Goal: Task Accomplishment & Management: Manage account settings

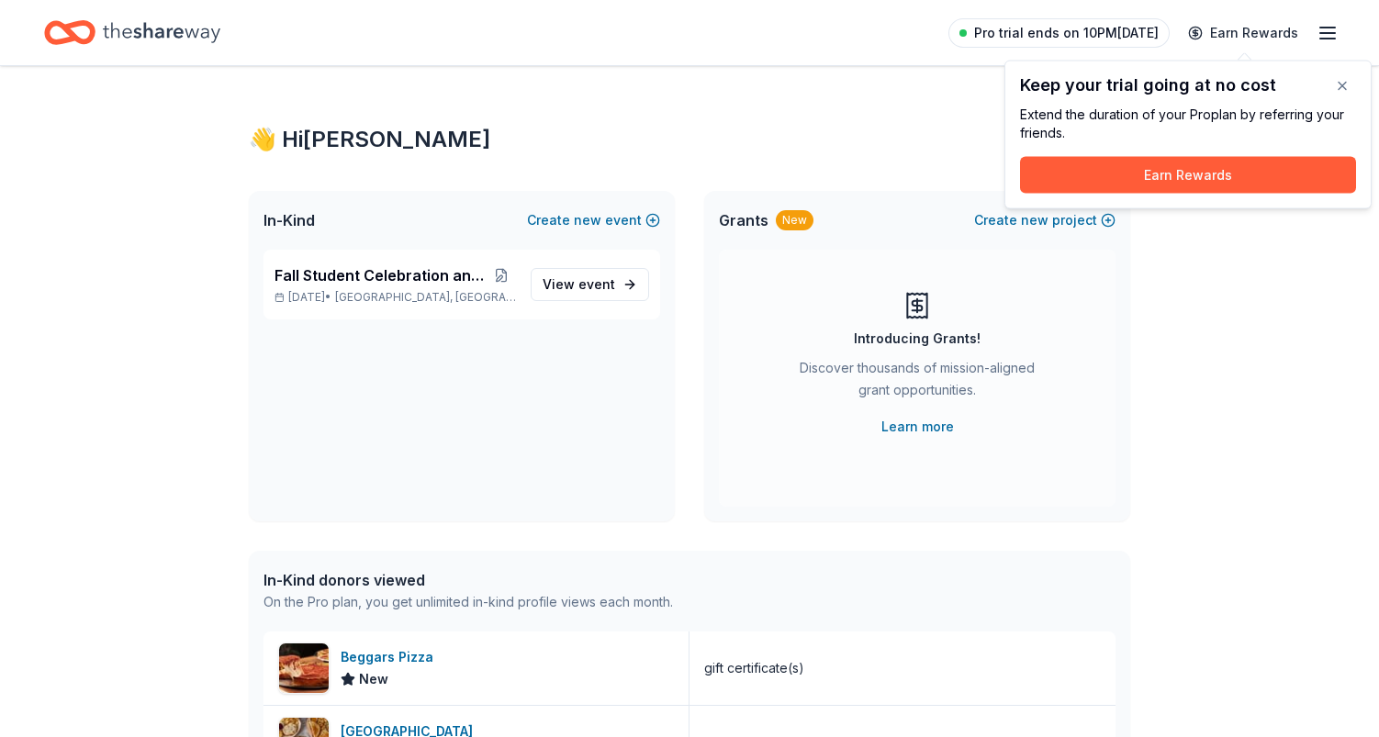
click at [1109, 35] on span "Pro trial ends on 10PM[DATE]" at bounding box center [1066, 33] width 185 height 22
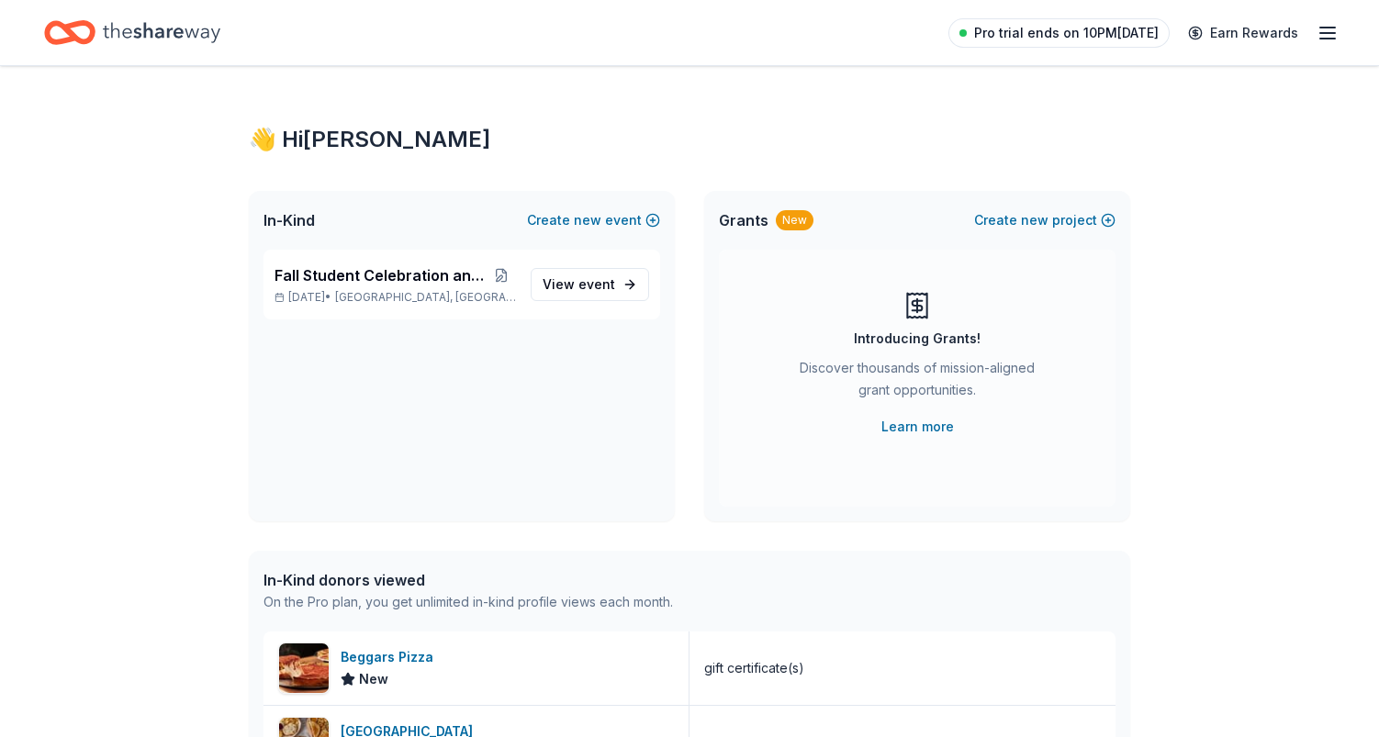
click at [1109, 35] on span "Pro trial ends on 10PM[DATE]" at bounding box center [1066, 33] width 185 height 22
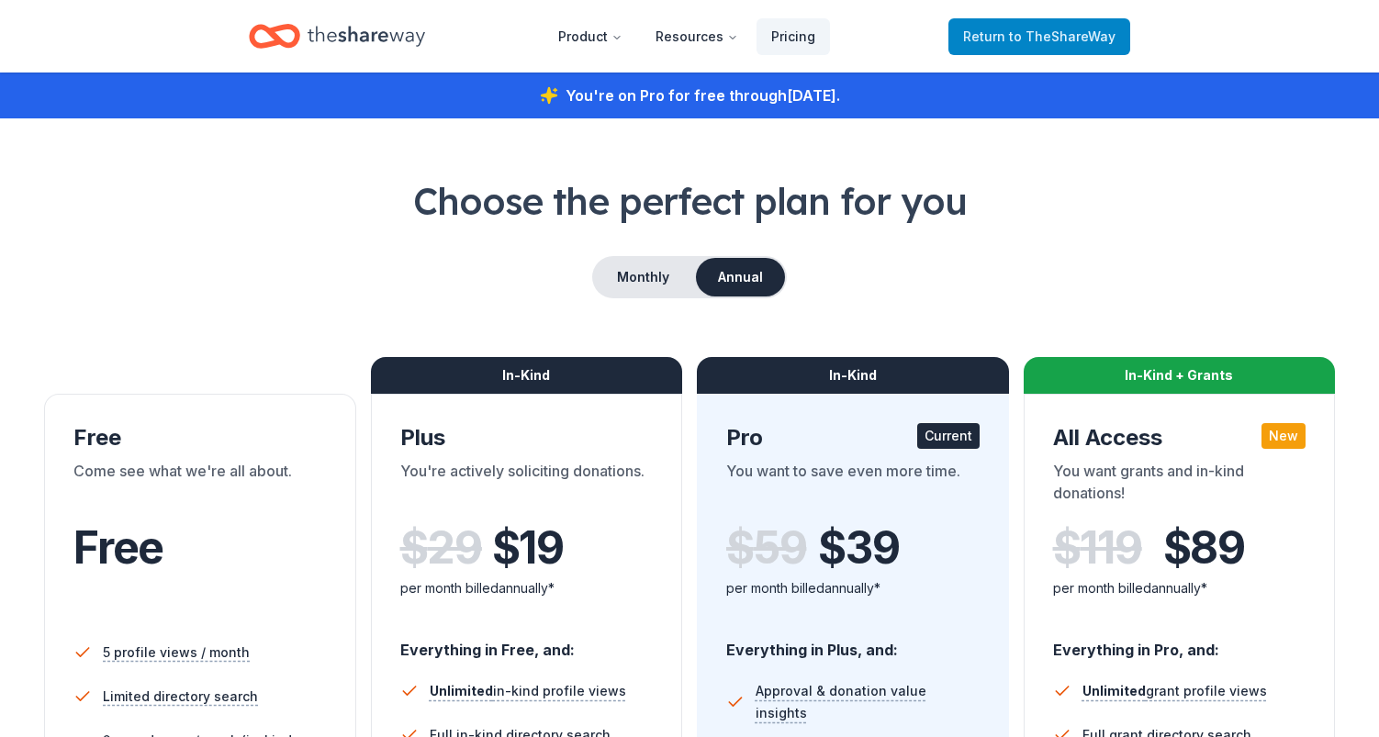
click at [1006, 41] on span "Return to TheShareWay" at bounding box center [1039, 37] width 152 height 22
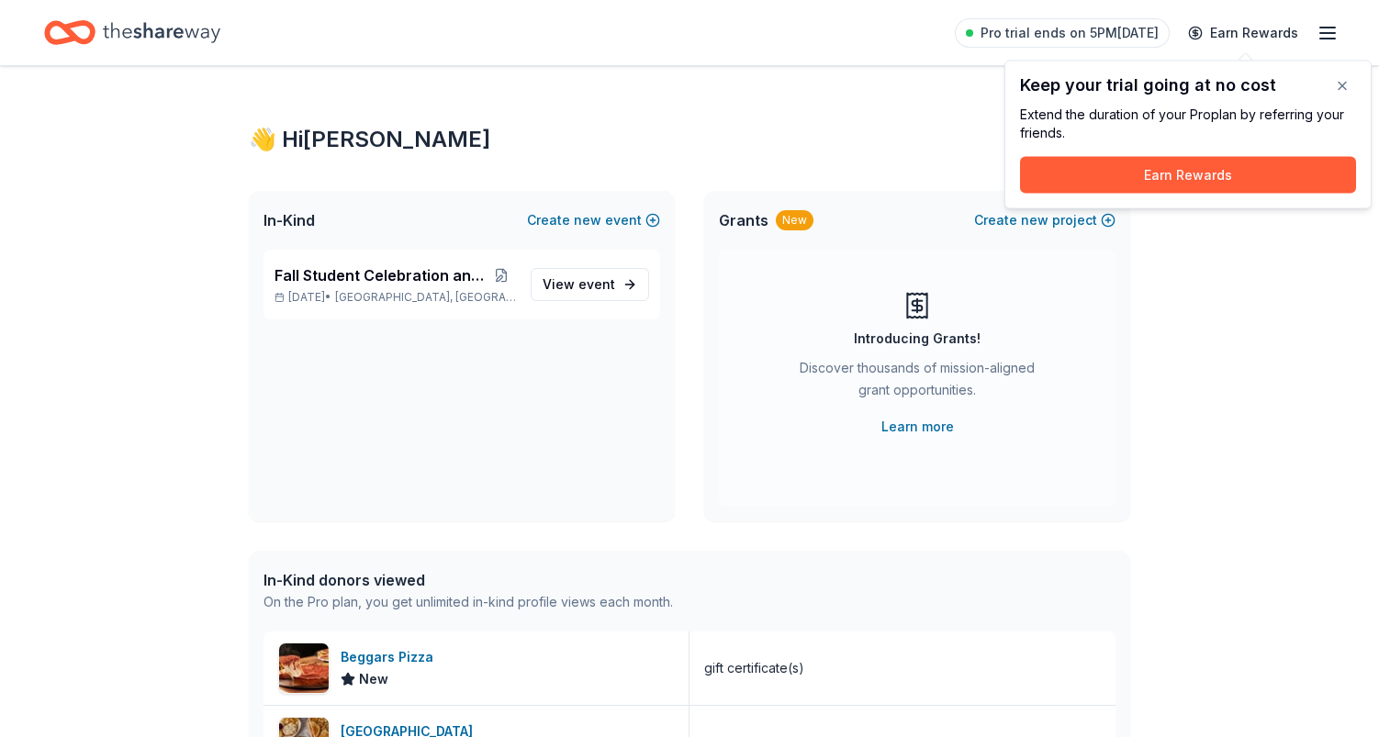
click at [1326, 39] on line "button" at bounding box center [1327, 39] width 15 height 0
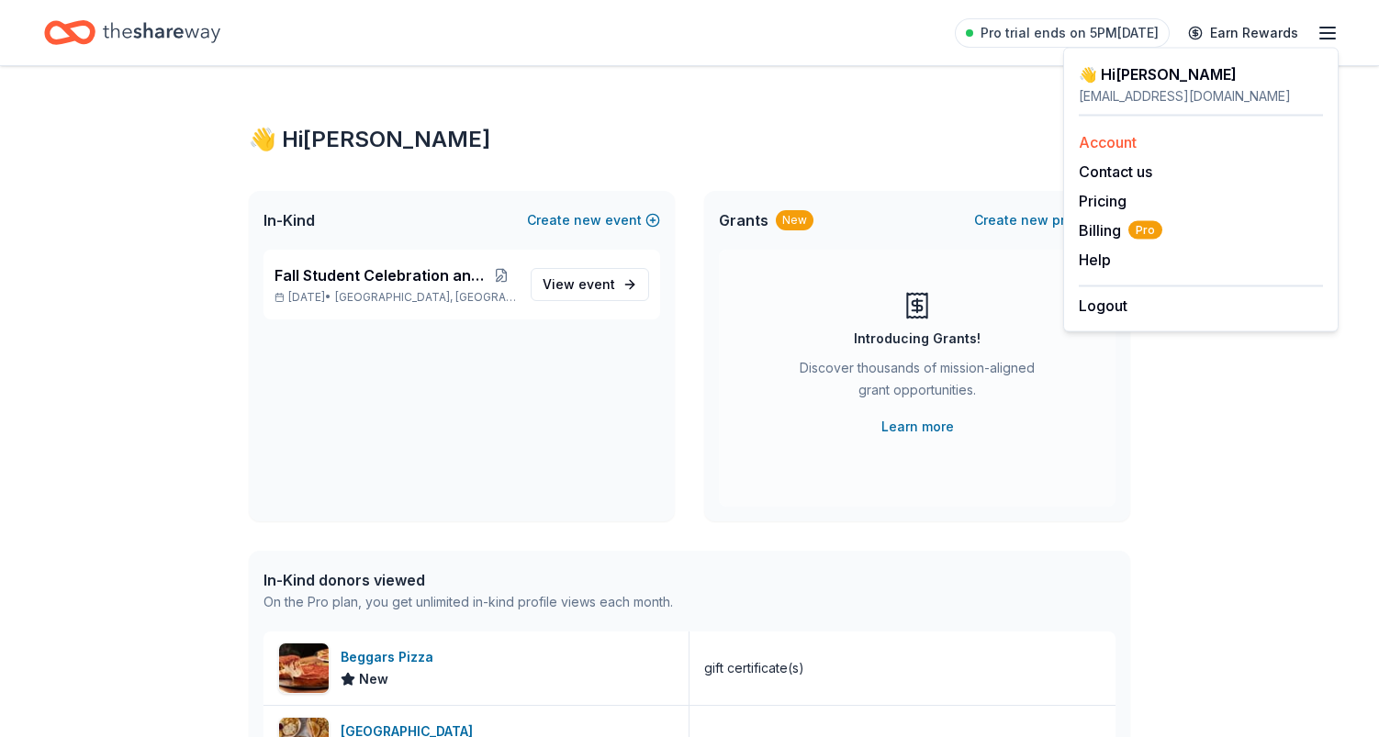
click at [1125, 143] on link "Account" at bounding box center [1108, 142] width 58 height 18
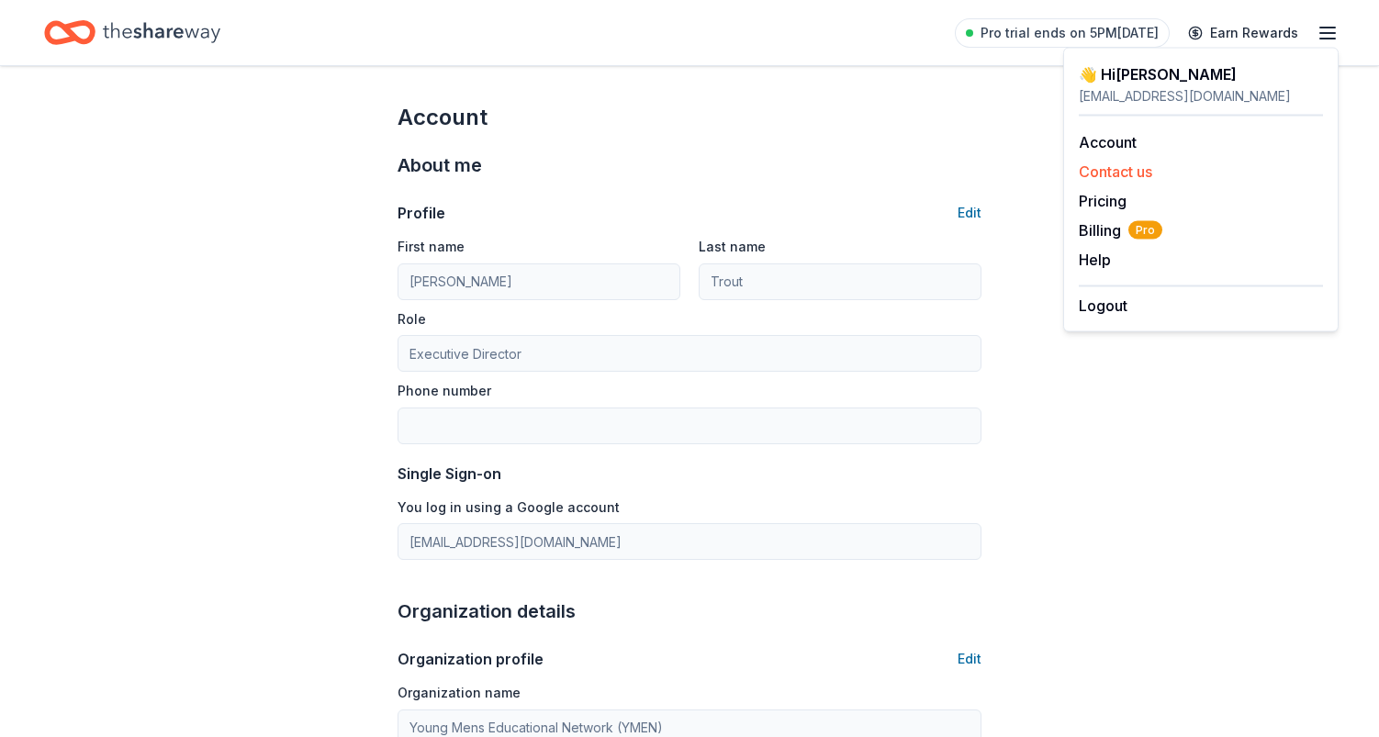
click at [1121, 174] on button "Contact us" at bounding box center [1115, 172] width 73 height 22
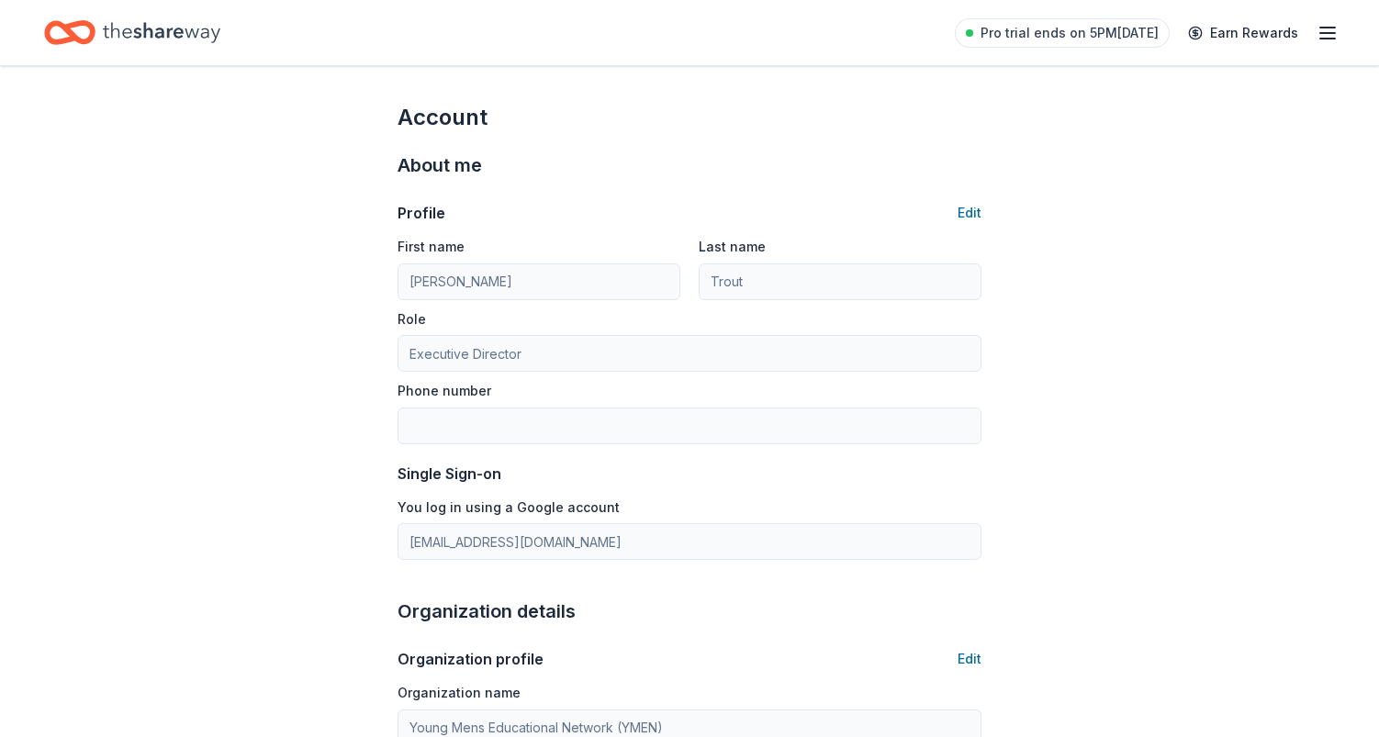
click at [1327, 34] on icon "button" at bounding box center [1328, 33] width 22 height 22
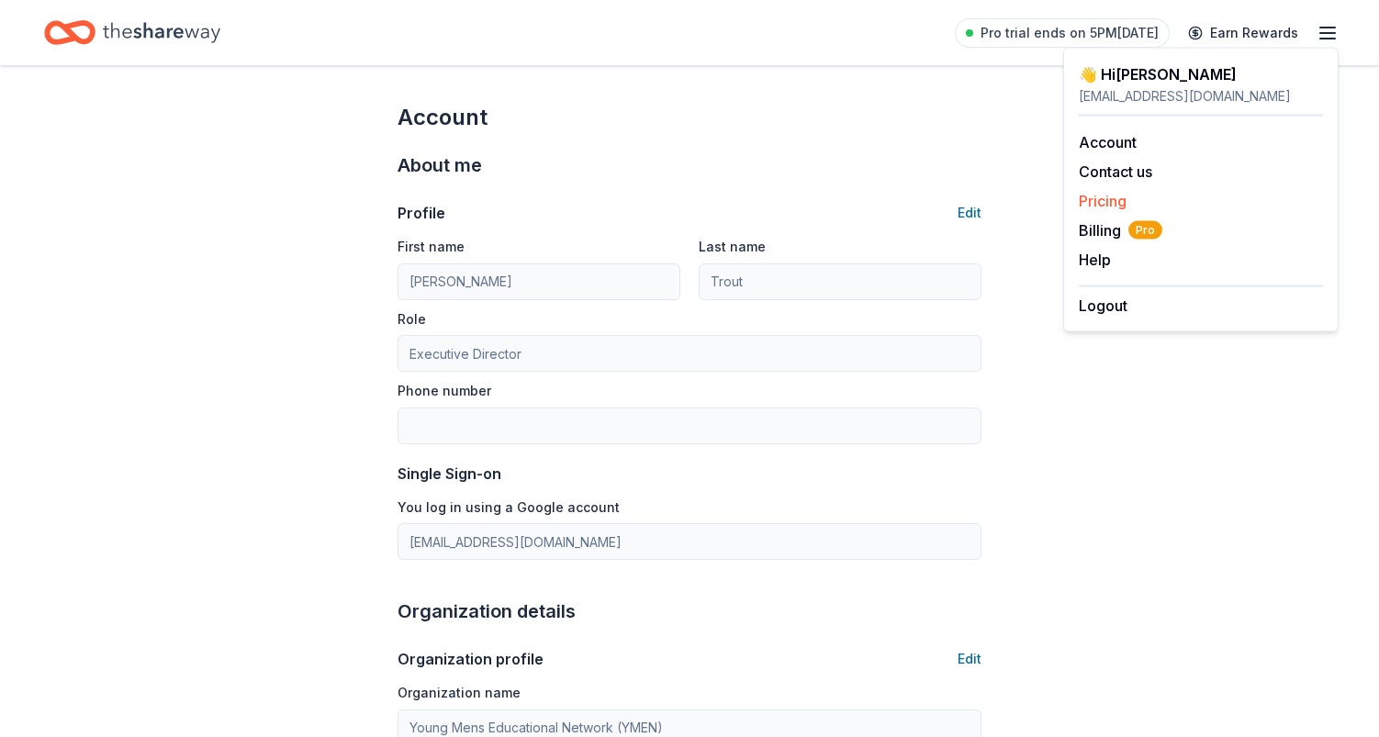
click at [1118, 205] on link "Pricing" at bounding box center [1103, 201] width 48 height 18
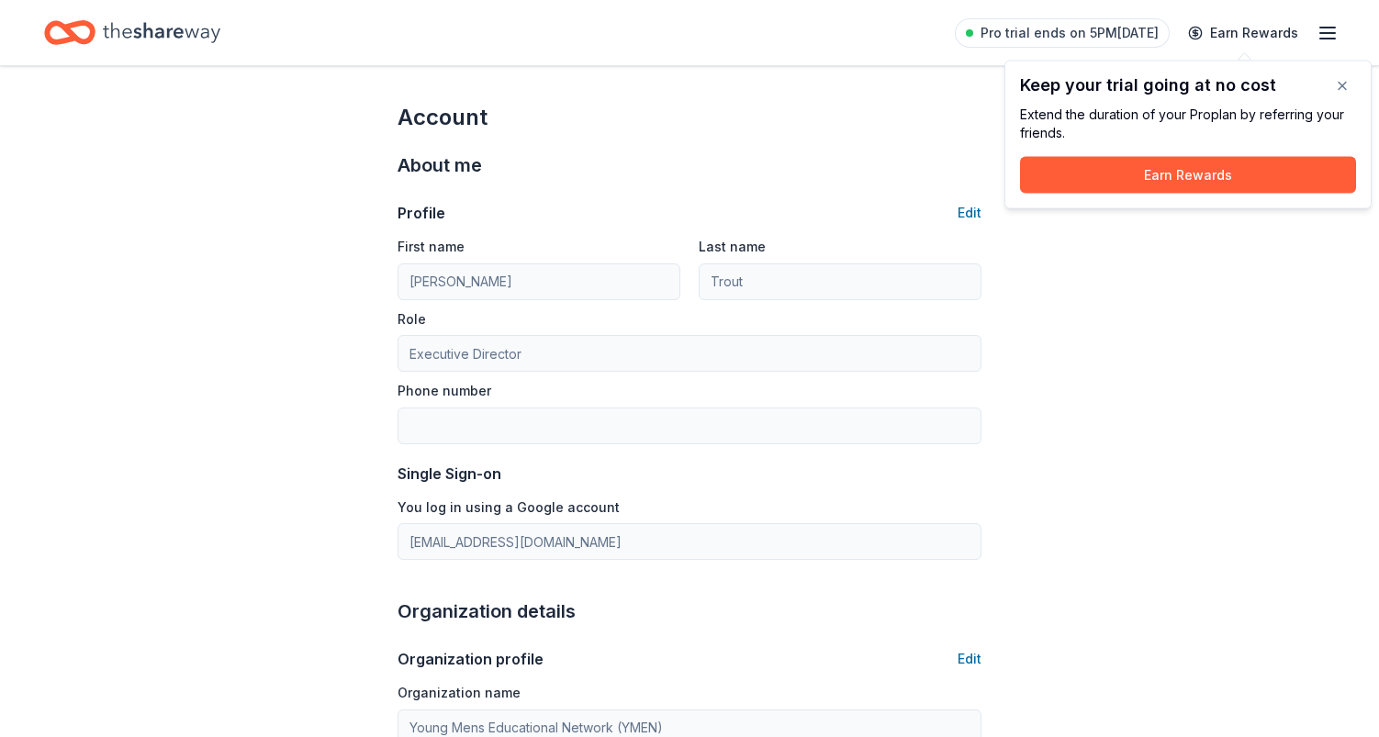
click at [1331, 37] on icon "button" at bounding box center [1328, 33] width 22 height 22
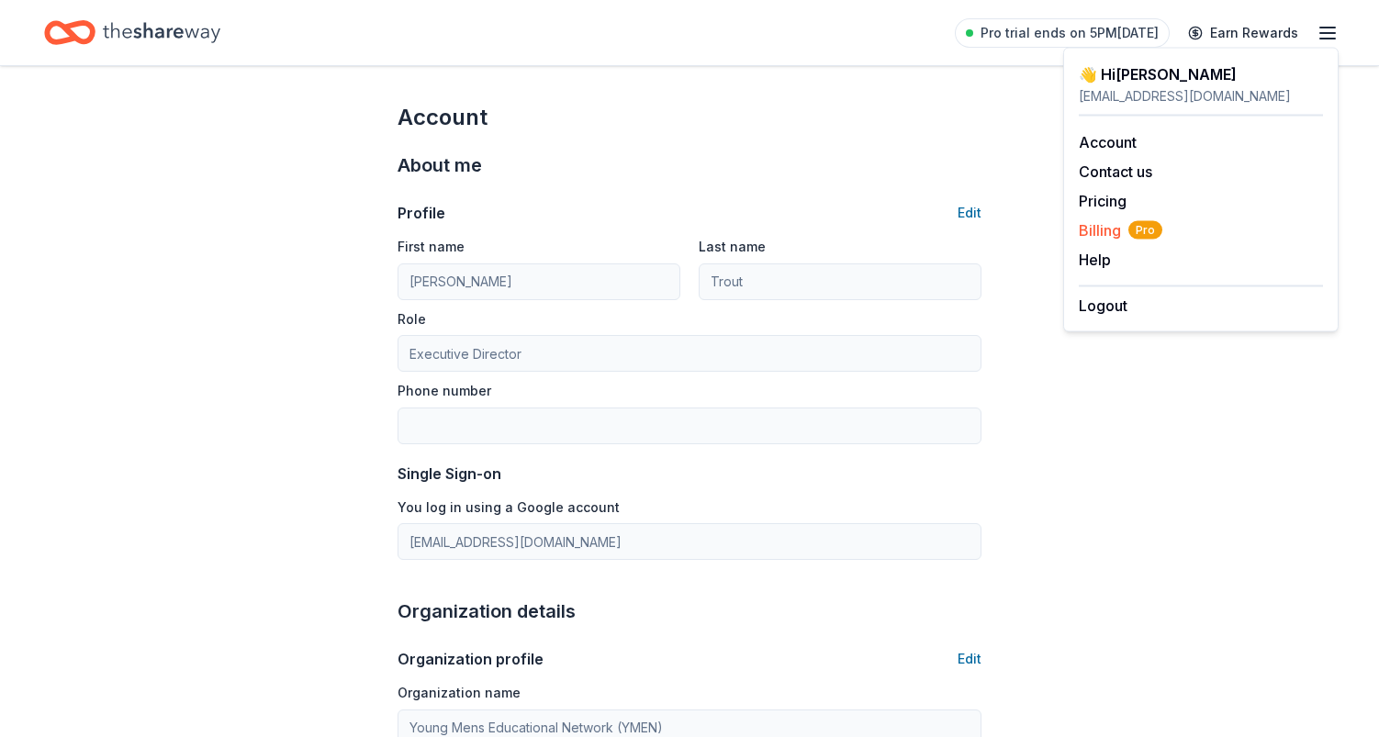
click at [1104, 234] on span "Billing Pro" at bounding box center [1121, 230] width 84 height 22
